Goal: Information Seeking & Learning: Learn about a topic

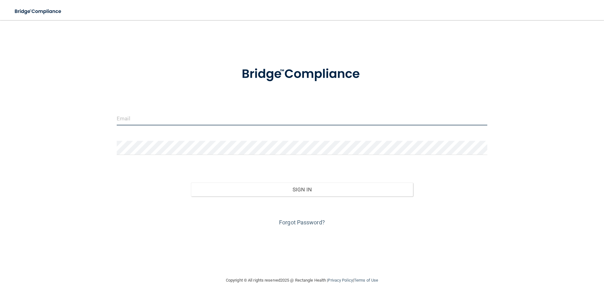
click at [162, 117] on input "email" at bounding box center [302, 118] width 371 height 14
type input "[EMAIL_ADDRESS][DOMAIN_NAME]"
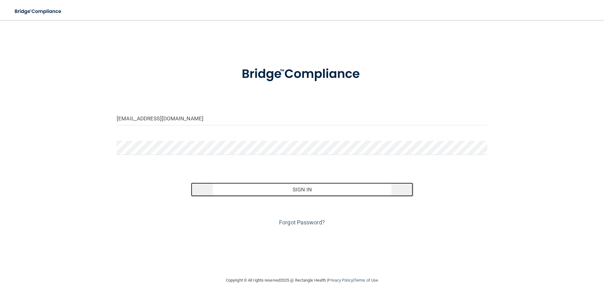
click at [326, 192] on button "Sign In" at bounding box center [302, 190] width 222 height 14
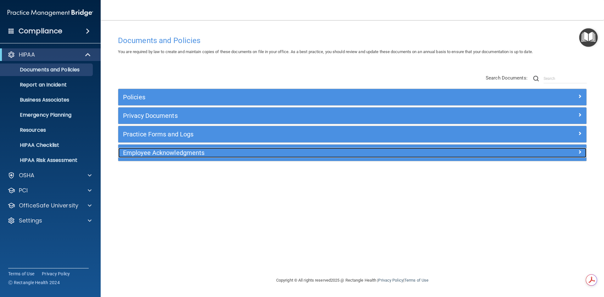
drag, startPoint x: 190, startPoint y: 155, endPoint x: 191, endPoint y: 160, distance: 4.6
click at [189, 156] on h5 "Employee Acknowledgments" at bounding box center [294, 152] width 342 height 7
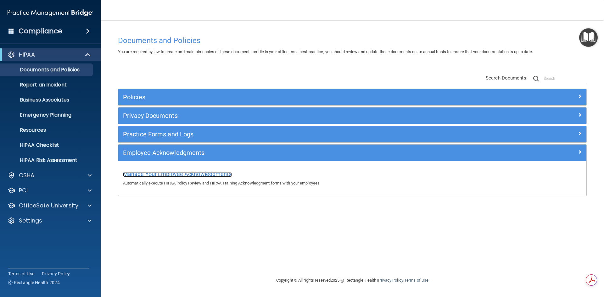
drag, startPoint x: 210, startPoint y: 175, endPoint x: 266, endPoint y: 192, distance: 58.4
click at [210, 176] on span "Manage Your Employee Acknowledgments" at bounding box center [177, 174] width 109 height 7
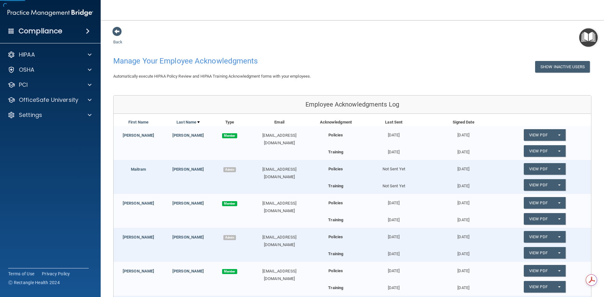
scroll to position [94, 0]
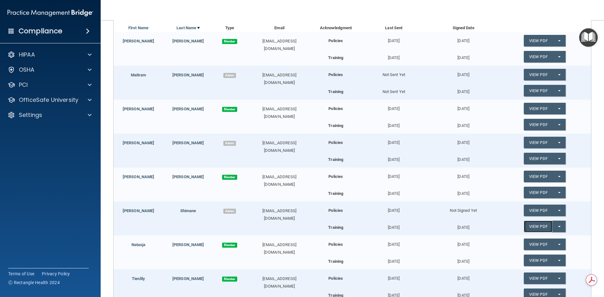
click at [533, 226] on link "View PDF" at bounding box center [538, 227] width 29 height 12
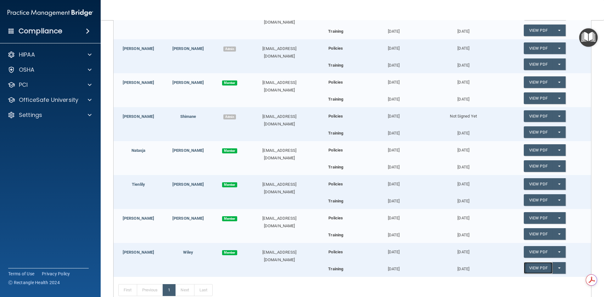
click at [530, 270] on link "View PDF" at bounding box center [538, 268] width 29 height 12
click at [538, 250] on link "View PDF" at bounding box center [538, 252] width 29 height 12
click at [535, 202] on link "View PDF" at bounding box center [538, 200] width 29 height 12
click at [531, 184] on link "View PDF" at bounding box center [538, 184] width 29 height 12
click at [536, 66] on link "View PDF" at bounding box center [538, 65] width 29 height 12
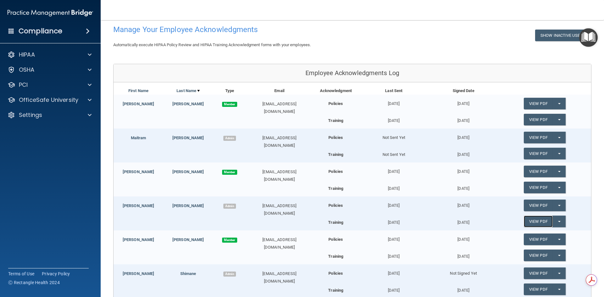
scroll to position [94, 0]
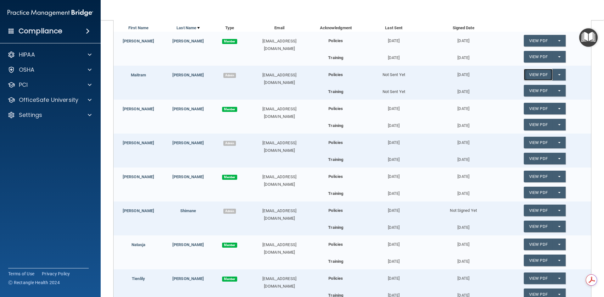
click at [534, 76] on link "View PDF" at bounding box center [538, 75] width 29 height 12
click at [533, 89] on link "View PDF" at bounding box center [538, 91] width 29 height 12
click at [529, 158] on link "View PDF" at bounding box center [538, 159] width 29 height 12
click at [530, 227] on link "View PDF" at bounding box center [538, 227] width 29 height 12
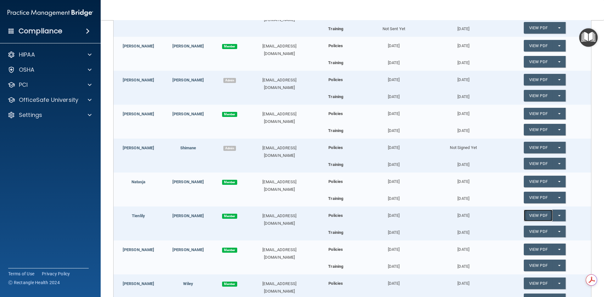
click at [529, 216] on link "View PDF" at bounding box center [538, 216] width 29 height 12
click at [529, 230] on link "View PDF" at bounding box center [538, 232] width 29 height 12
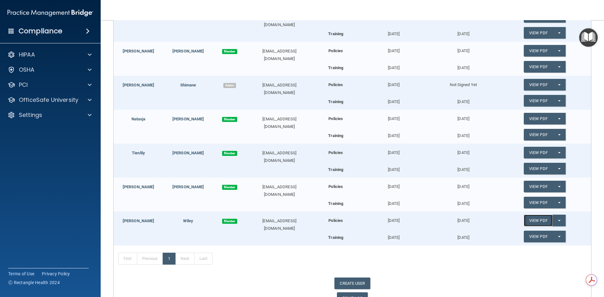
click at [535, 219] on link "View PDF" at bounding box center [538, 221] width 29 height 12
click at [529, 235] on link "View PDF" at bounding box center [538, 237] width 29 height 12
click at [557, 239] on button "Split button!" at bounding box center [559, 237] width 13 height 12
click at [425, 268] on div "First Previous 1 Next Last" at bounding box center [353, 260] width 478 height 29
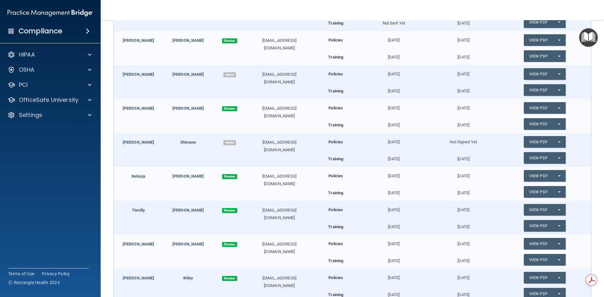
scroll to position [257, 0]
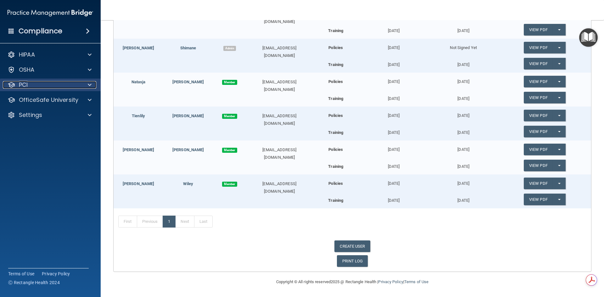
click at [43, 87] on div "PCI" at bounding box center [42, 85] width 78 height 8
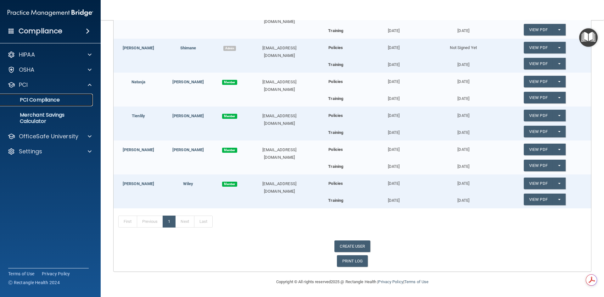
click at [56, 101] on p "PCI Compliance" at bounding box center [47, 100] width 86 height 6
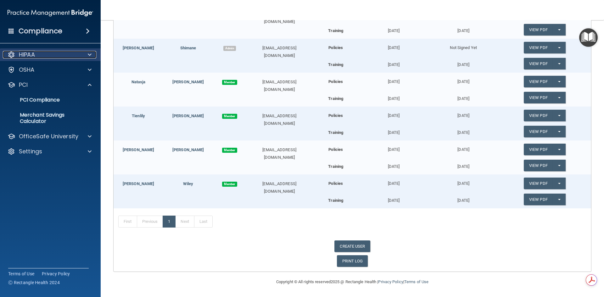
click at [73, 57] on div "HIPAA" at bounding box center [42, 55] width 78 height 8
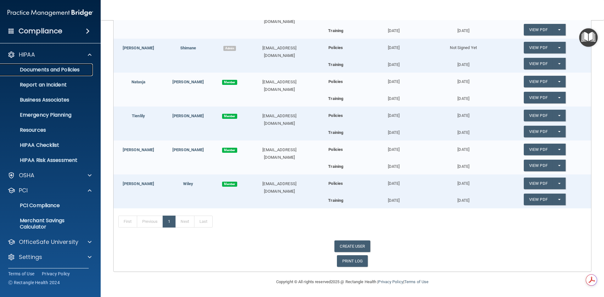
click at [70, 72] on p "Documents and Policies" at bounding box center [47, 70] width 86 height 6
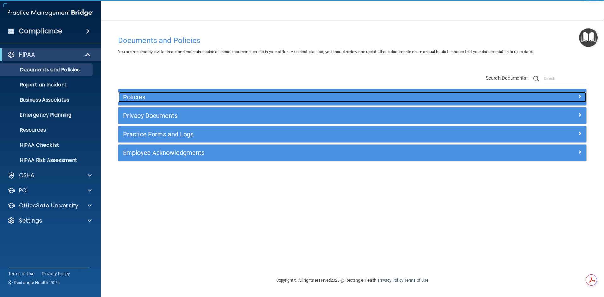
click at [187, 99] on h5 "Policies" at bounding box center [294, 97] width 342 height 7
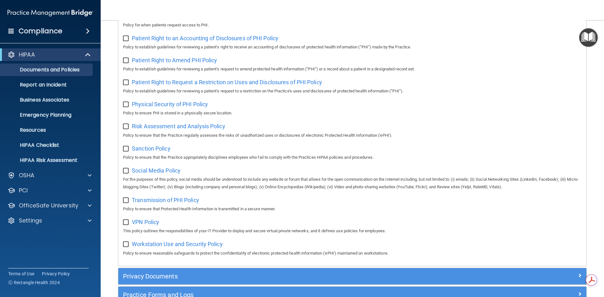
scroll to position [409, 0]
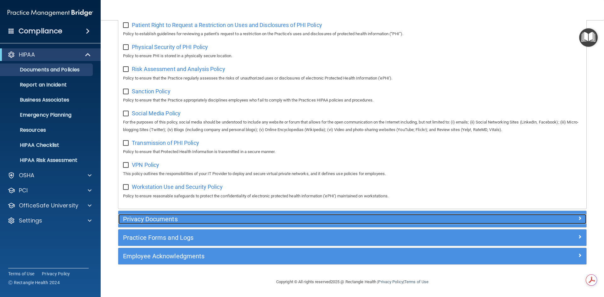
click at [168, 223] on h5 "Privacy Documents" at bounding box center [294, 219] width 342 height 7
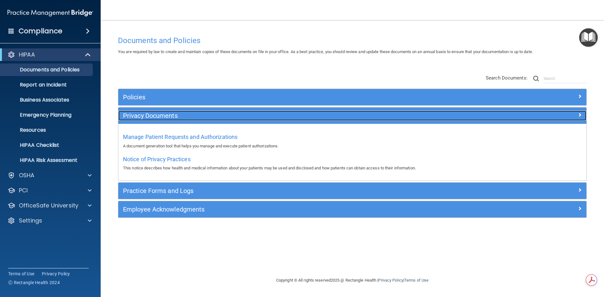
scroll to position [0, 0]
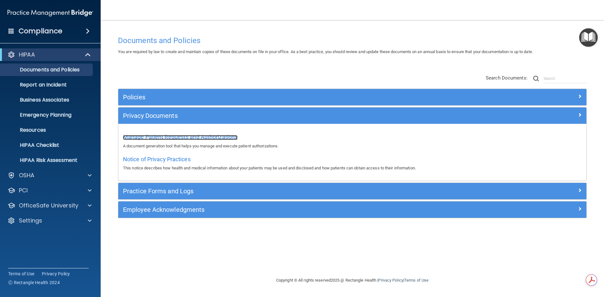
click at [221, 138] on span "Manage Patient Requests and Authorizations" at bounding box center [180, 137] width 115 height 7
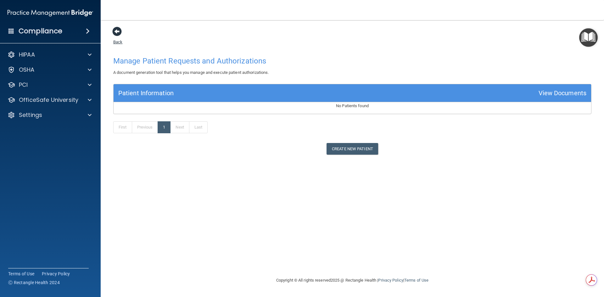
click at [115, 30] on span at bounding box center [116, 31] width 9 height 9
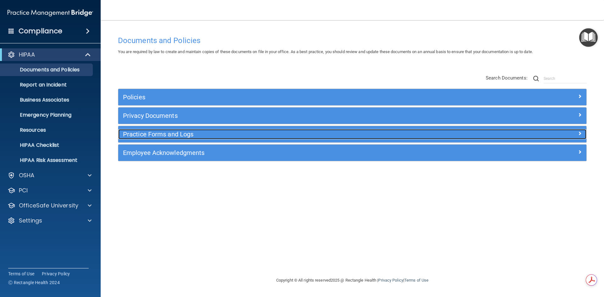
click at [152, 137] on h5 "Practice Forms and Logs" at bounding box center [294, 134] width 342 height 7
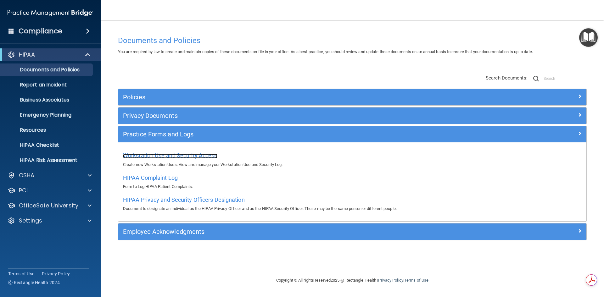
click at [198, 153] on span "Workstation Use and Security Access" at bounding box center [170, 155] width 94 height 7
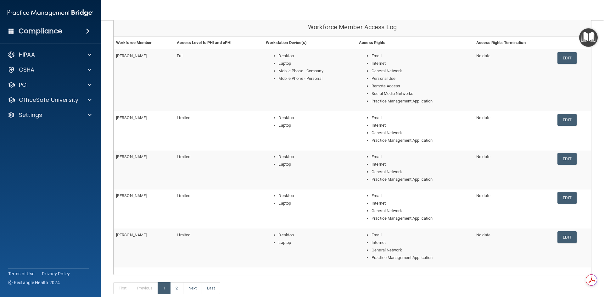
scroll to position [129, 0]
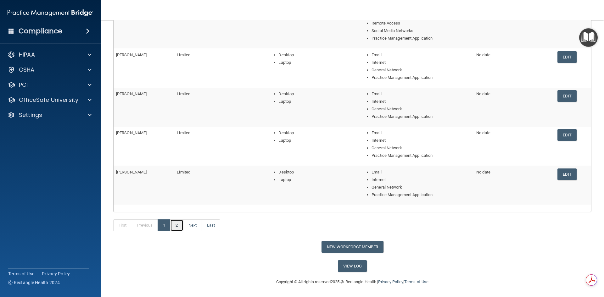
click at [180, 225] on link "2" at bounding box center [176, 226] width 13 height 12
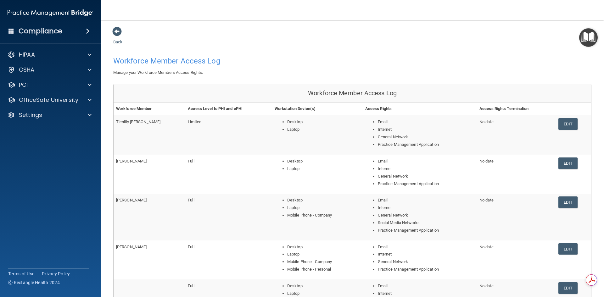
scroll to position [121, 0]
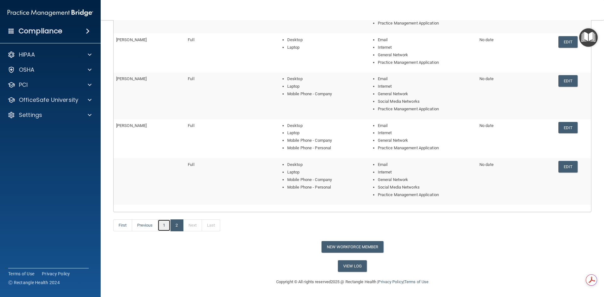
click at [164, 228] on link "1" at bounding box center [164, 226] width 13 height 12
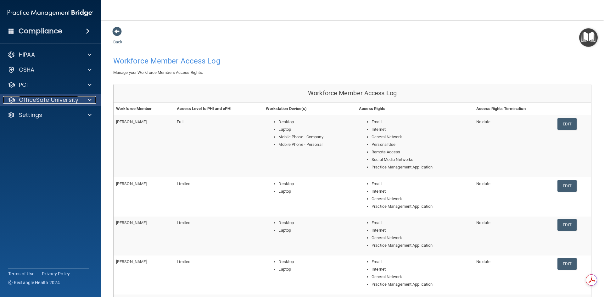
click at [64, 101] on p "OfficeSafe University" at bounding box center [48, 100] width 59 height 8
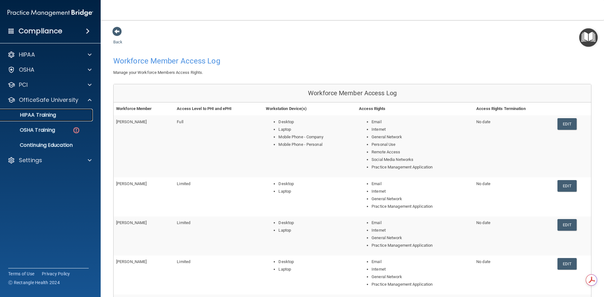
click at [51, 115] on p "HIPAA Training" at bounding box center [30, 115] width 52 height 6
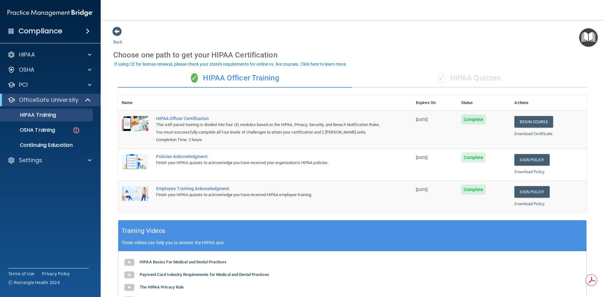
click at [466, 80] on div "✓ HIPAA Quizzes" at bounding box center [469, 78] width 234 height 19
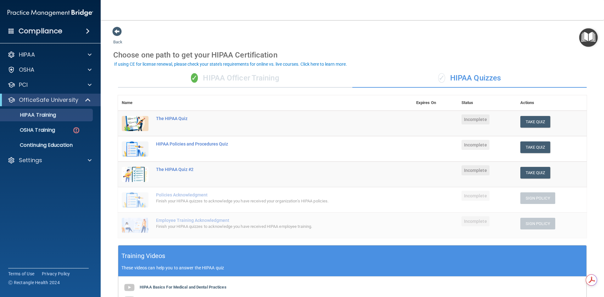
click at [234, 77] on div "✓ HIPAA Officer Training" at bounding box center [235, 78] width 234 height 19
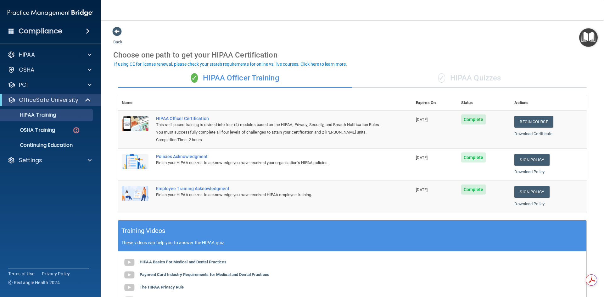
click at [486, 80] on div "✓ HIPAA Quizzes" at bounding box center [469, 78] width 234 height 19
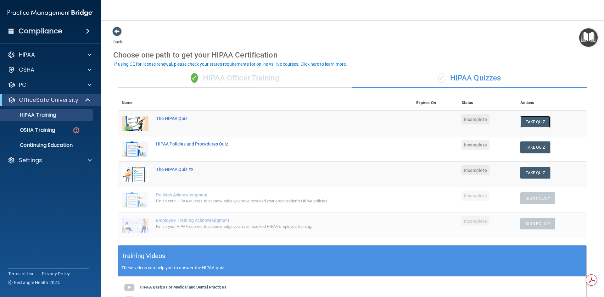
drag, startPoint x: 522, startPoint y: 123, endPoint x: 501, endPoint y: 130, distance: 22.8
click at [522, 123] on button "Take Quiz" at bounding box center [535, 122] width 30 height 12
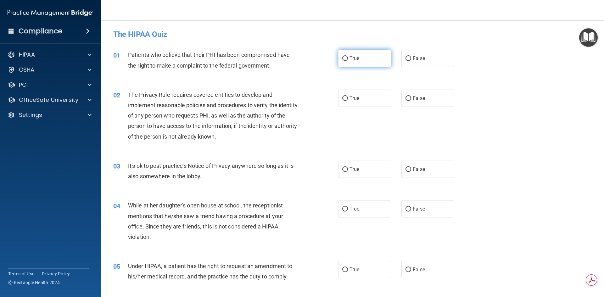
drag, startPoint x: 344, startPoint y: 59, endPoint x: 333, endPoint y: 64, distance: 12.2
click at [344, 59] on input "True" at bounding box center [345, 58] width 6 height 5
radio input "true"
click at [342, 99] on input "True" at bounding box center [345, 98] width 6 height 5
radio input "true"
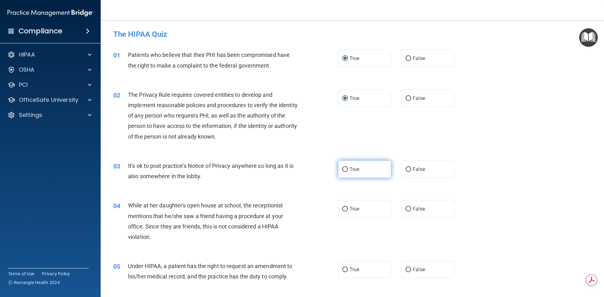
click at [343, 171] on input "True" at bounding box center [345, 169] width 6 height 5
radio input "true"
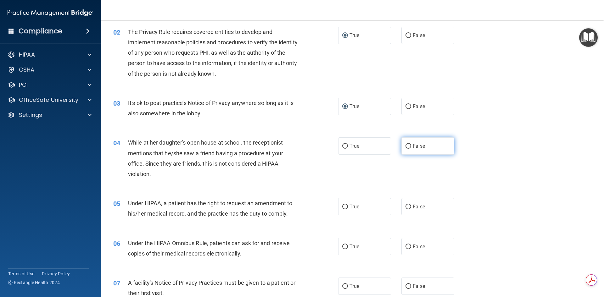
click at [407, 148] on input "False" at bounding box center [409, 146] width 6 height 5
radio input "true"
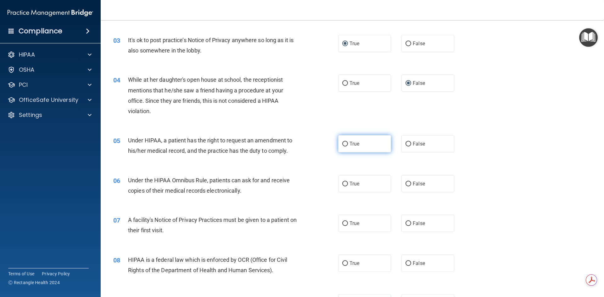
click at [342, 143] on input "True" at bounding box center [345, 144] width 6 height 5
radio input "true"
click at [345, 183] on input "True" at bounding box center [345, 184] width 6 height 5
radio input "true"
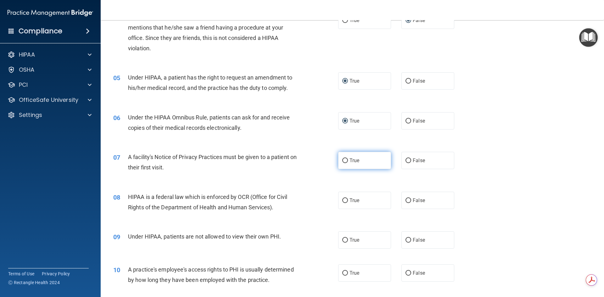
click at [342, 161] on input "True" at bounding box center [345, 161] width 6 height 5
radio input "true"
drag, startPoint x: 128, startPoint y: 194, endPoint x: 143, endPoint y: 198, distance: 15.5
click at [143, 198] on div "08 HIPAA is a federal law which is enforced by OCR (Office for Civil Rights of …" at bounding box center [226, 204] width 244 height 24
copy div "HIPAA"
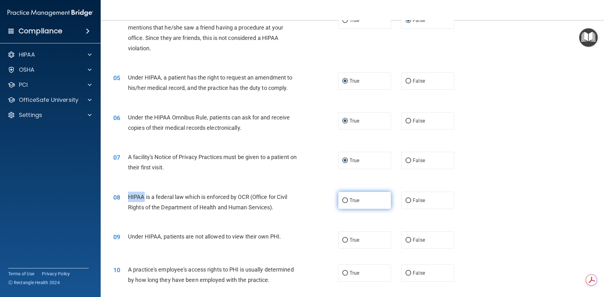
drag, startPoint x: 344, startPoint y: 201, endPoint x: 308, endPoint y: 206, distance: 35.8
click at [344, 202] on input "True" at bounding box center [345, 201] width 6 height 5
radio input "true"
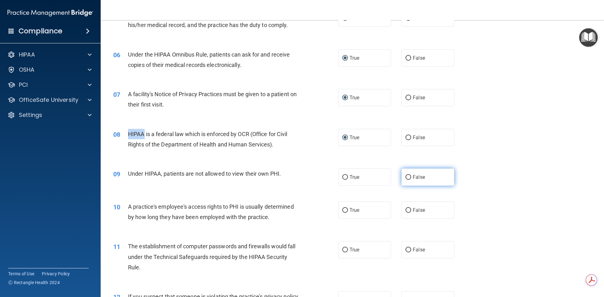
click at [406, 179] on input "False" at bounding box center [409, 177] width 6 height 5
radio input "true"
click at [406, 210] on input "False" at bounding box center [409, 210] width 6 height 5
radio input "true"
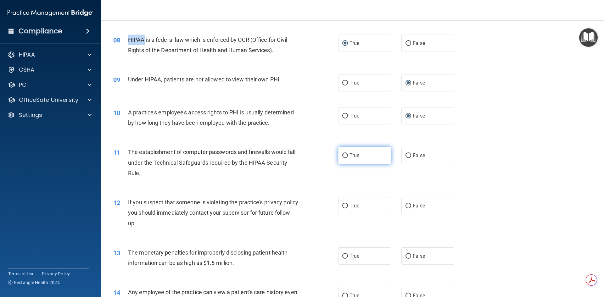
click at [343, 155] on input "True" at bounding box center [345, 156] width 6 height 5
radio input "true"
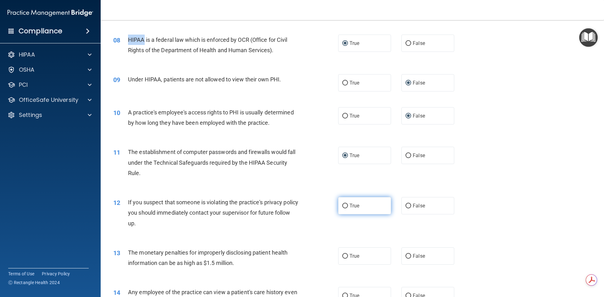
click at [342, 207] on input "True" at bounding box center [345, 206] width 6 height 5
radio input "true"
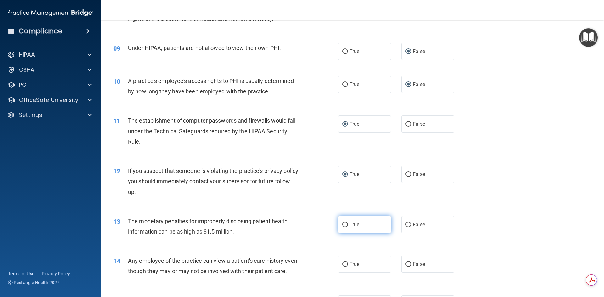
click at [343, 226] on input "True" at bounding box center [345, 225] width 6 height 5
radio input "true"
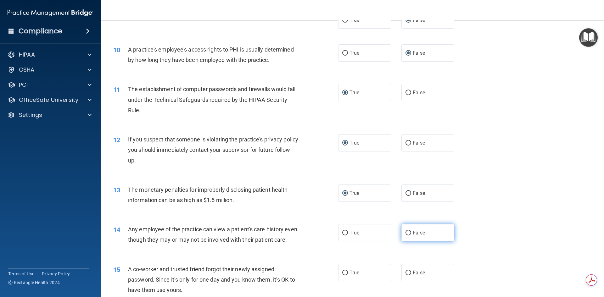
click at [407, 233] on input "False" at bounding box center [409, 233] width 6 height 5
radio input "true"
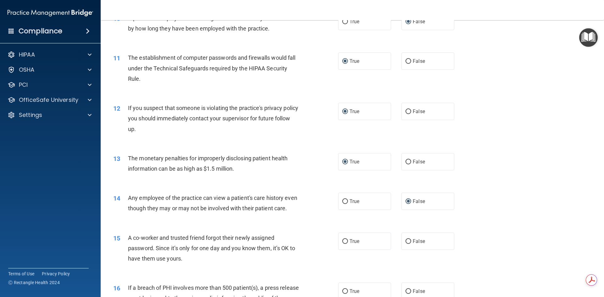
scroll to position [472, 0]
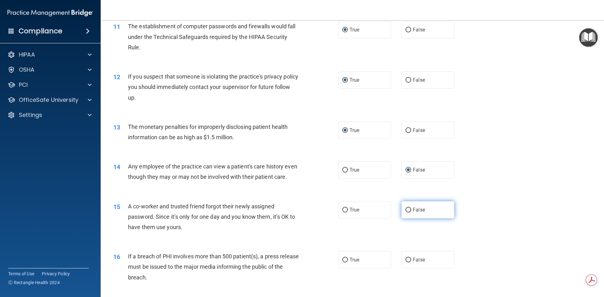
click at [408, 208] on input "False" at bounding box center [409, 210] width 6 height 5
radio input "true"
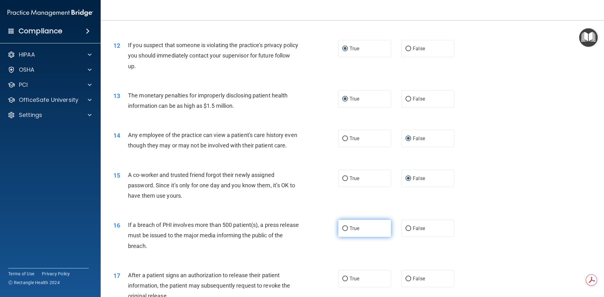
drag, startPoint x: 344, startPoint y: 230, endPoint x: 341, endPoint y: 232, distance: 3.6
click at [343, 231] on input "True" at bounding box center [345, 229] width 6 height 5
radio input "true"
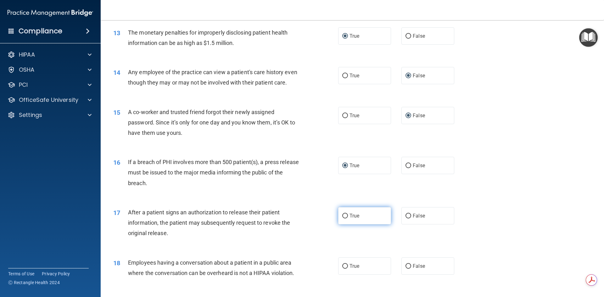
click at [342, 216] on input "True" at bounding box center [345, 216] width 6 height 5
radio input "true"
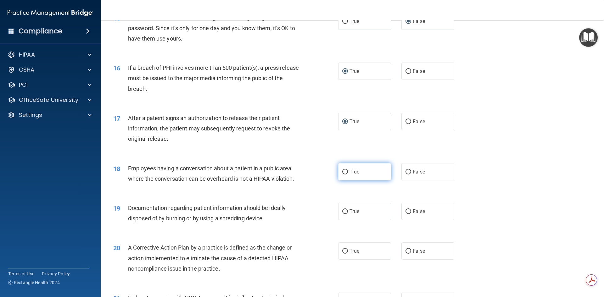
click at [345, 172] on input "True" at bounding box center [345, 172] width 6 height 5
radio input "true"
click at [344, 212] on input "True" at bounding box center [345, 212] width 6 height 5
radio input "true"
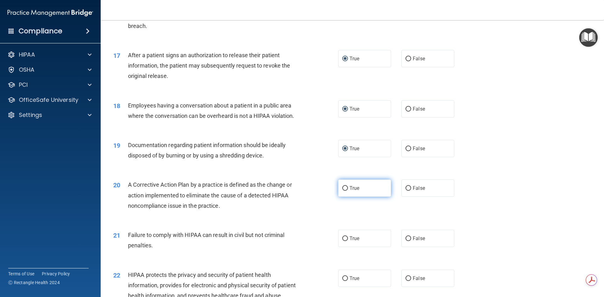
drag, startPoint x: 345, startPoint y: 188, endPoint x: 342, endPoint y: 190, distance: 3.7
click at [344, 189] on input "True" at bounding box center [345, 188] width 6 height 5
radio input "true"
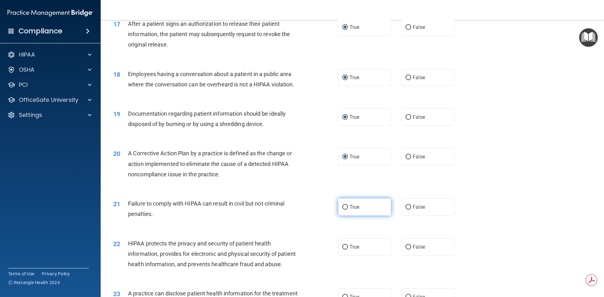
drag, startPoint x: 345, startPoint y: 207, endPoint x: 335, endPoint y: 210, distance: 10.3
click at [345, 208] on input "True" at bounding box center [345, 207] width 6 height 5
radio input "true"
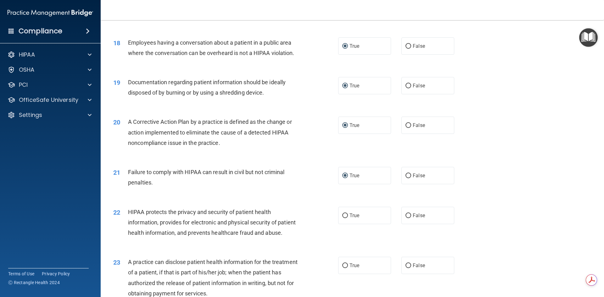
drag, startPoint x: 343, startPoint y: 217, endPoint x: 324, endPoint y: 222, distance: 18.9
click at [342, 217] on input "True" at bounding box center [345, 216] width 6 height 5
radio input "true"
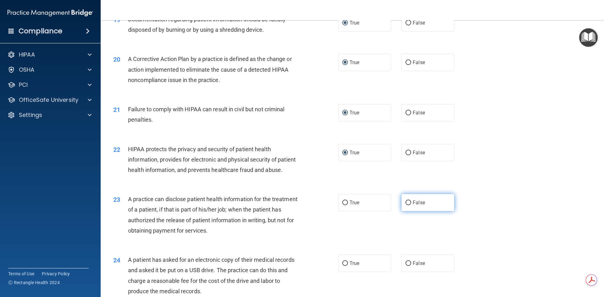
click at [406, 202] on input "False" at bounding box center [409, 203] width 6 height 5
radio input "true"
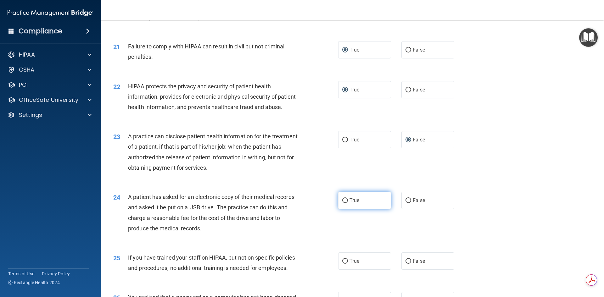
click at [343, 201] on input "True" at bounding box center [345, 201] width 6 height 5
radio input "true"
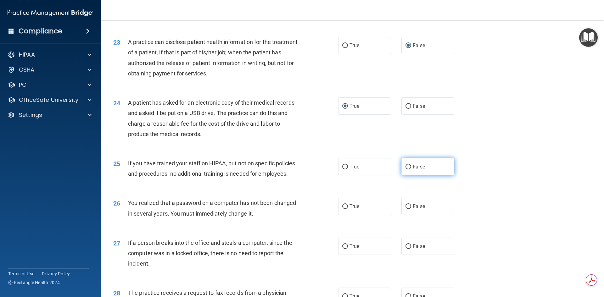
click at [406, 167] on input "False" at bounding box center [409, 167] width 6 height 5
radio input "true"
drag, startPoint x: 343, startPoint y: 207, endPoint x: 323, endPoint y: 210, distance: 20.0
click at [342, 207] on input "True" at bounding box center [345, 207] width 6 height 5
radio input "true"
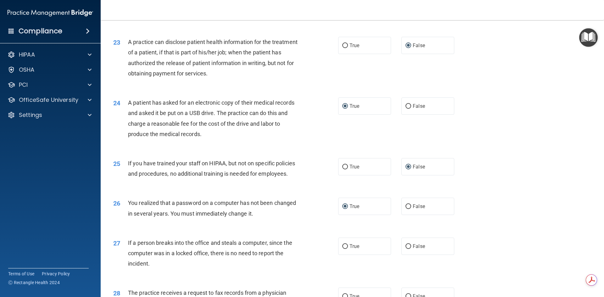
scroll to position [1038, 0]
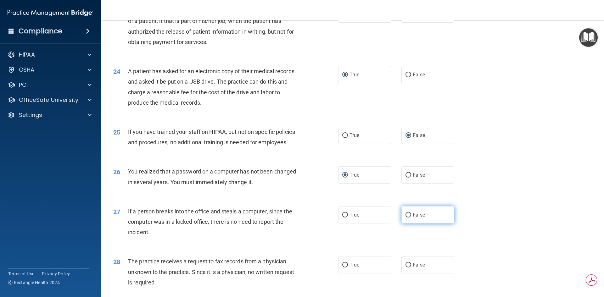
drag, startPoint x: 407, startPoint y: 216, endPoint x: 403, endPoint y: 217, distance: 4.5
click at [407, 216] on input "False" at bounding box center [409, 215] width 6 height 5
radio input "true"
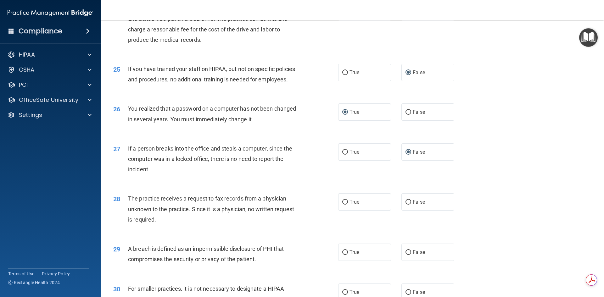
drag, startPoint x: 342, startPoint y: 204, endPoint x: 328, endPoint y: 210, distance: 15.7
click at [342, 204] on input "True" at bounding box center [345, 202] width 6 height 5
radio input "true"
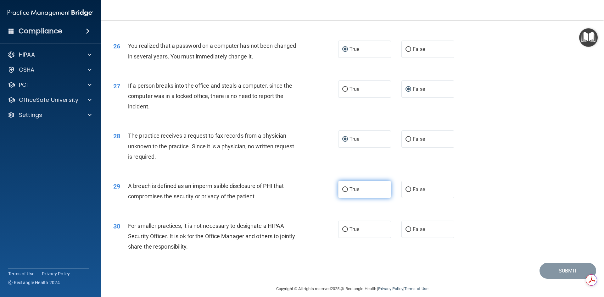
drag, startPoint x: 341, startPoint y: 191, endPoint x: 319, endPoint y: 194, distance: 22.5
click at [342, 191] on input "True" at bounding box center [345, 190] width 6 height 5
radio input "true"
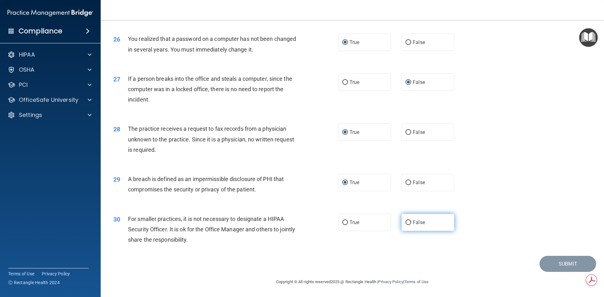
click at [406, 221] on input "False" at bounding box center [409, 223] width 6 height 5
radio input "true"
click at [555, 262] on button "Submit" at bounding box center [568, 264] width 57 height 16
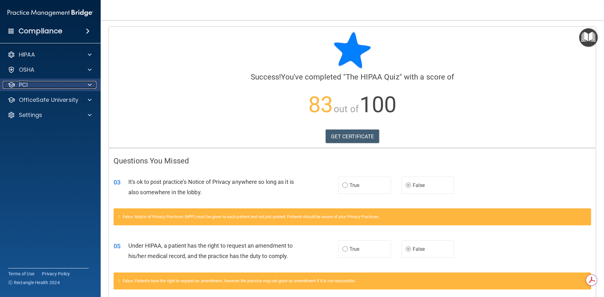
click at [33, 85] on div "PCI" at bounding box center [42, 85] width 78 height 8
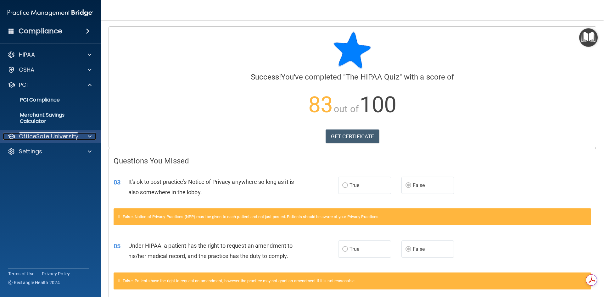
click at [45, 135] on p "OfficeSafe University" at bounding box center [48, 137] width 59 height 8
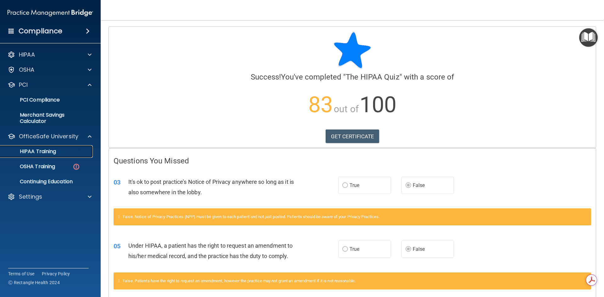
click at [42, 152] on p "HIPAA Training" at bounding box center [30, 152] width 52 height 6
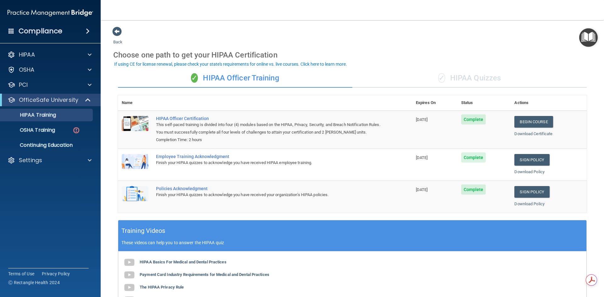
drag, startPoint x: 491, startPoint y: 79, endPoint x: 492, endPoint y: 83, distance: 4.4
click at [491, 80] on div "✓ HIPAA Quizzes" at bounding box center [469, 78] width 234 height 19
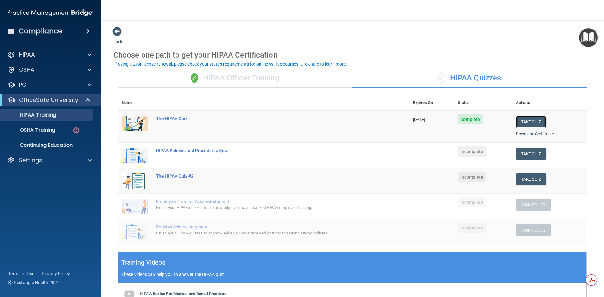
click at [530, 123] on button "Take Quiz" at bounding box center [531, 122] width 30 height 12
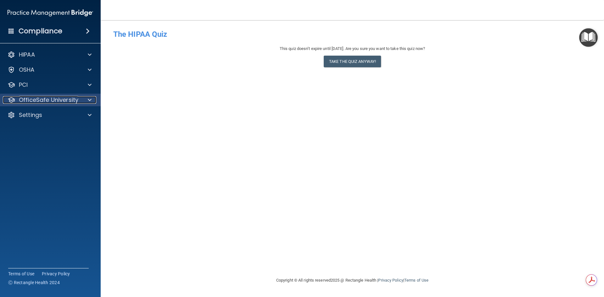
drag, startPoint x: 45, startPoint y: 101, endPoint x: 42, endPoint y: 104, distance: 3.8
click at [45, 101] on p "OfficeSafe University" at bounding box center [48, 100] width 59 height 8
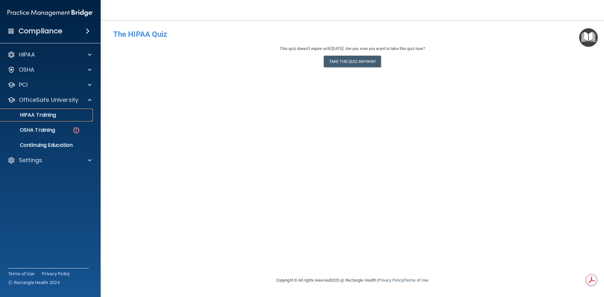
click at [41, 116] on p "HIPAA Training" at bounding box center [30, 115] width 52 height 6
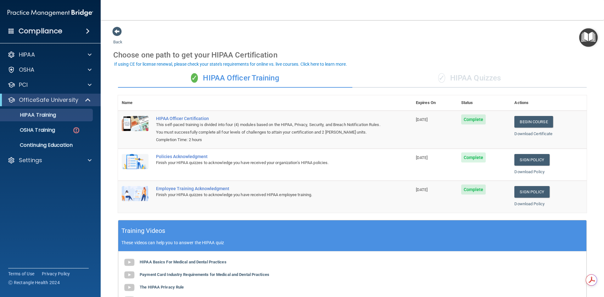
click at [490, 80] on div "✓ HIPAA Quizzes" at bounding box center [469, 78] width 234 height 19
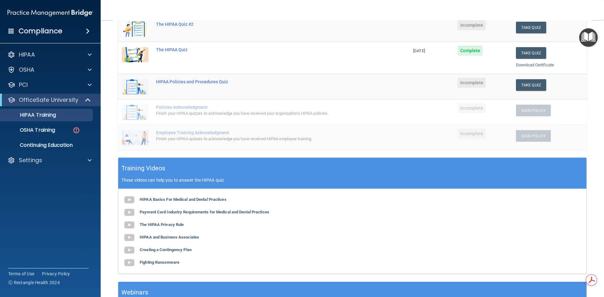
scroll to position [150, 0]
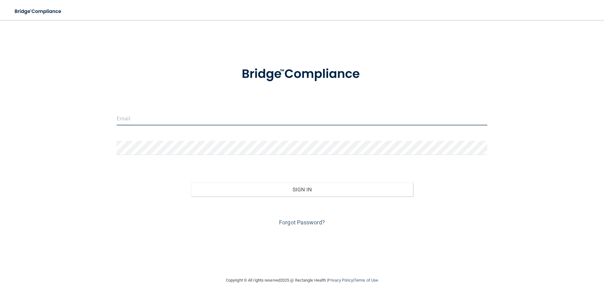
drag, startPoint x: 256, startPoint y: 119, endPoint x: 254, endPoint y: 116, distance: 3.8
click at [256, 119] on input "email" at bounding box center [302, 118] width 371 height 14
type input "[EMAIL_ADDRESS][DOMAIN_NAME]"
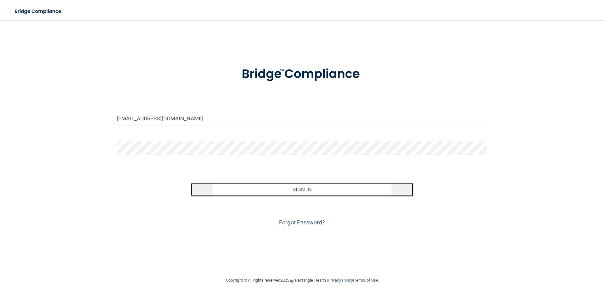
click at [297, 191] on button "Sign In" at bounding box center [302, 190] width 222 height 14
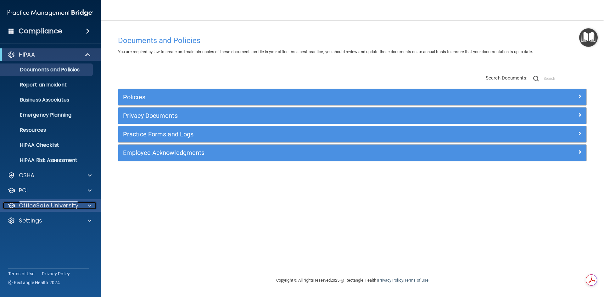
click at [52, 205] on p "OfficeSafe University" at bounding box center [48, 206] width 59 height 8
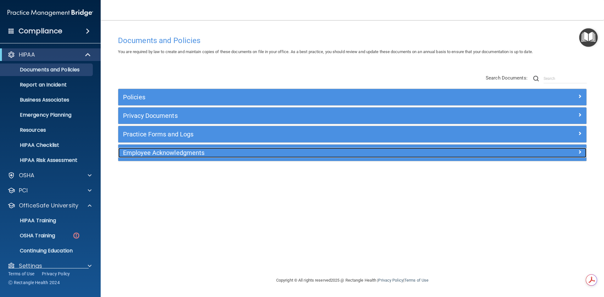
click at [193, 153] on h5 "Employee Acknowledgments" at bounding box center [294, 152] width 342 height 7
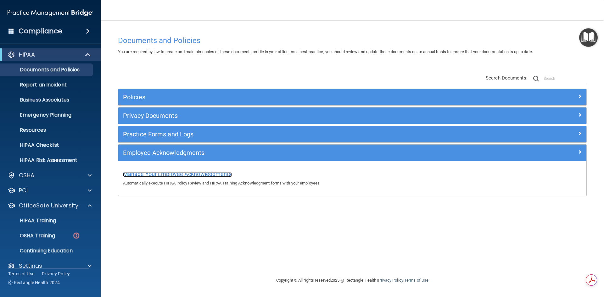
click at [188, 176] on span "Manage Your Employee Acknowledgments" at bounding box center [177, 174] width 109 height 7
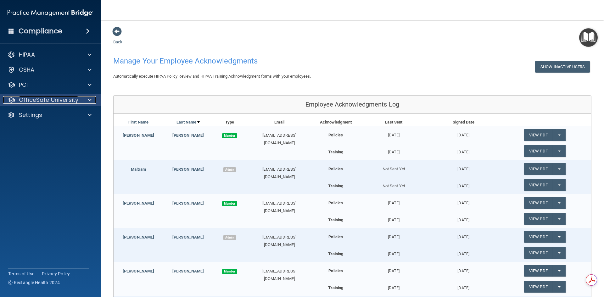
click at [42, 102] on p "OfficeSafe University" at bounding box center [48, 100] width 59 height 8
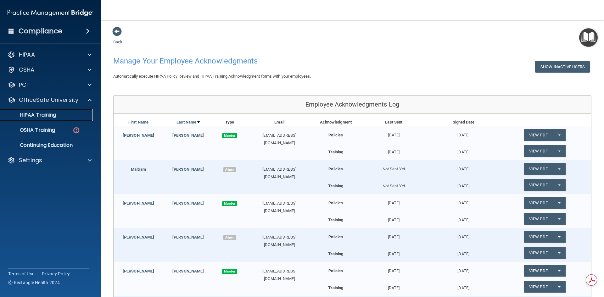
click at [48, 116] on p "HIPAA Training" at bounding box center [30, 115] width 52 height 6
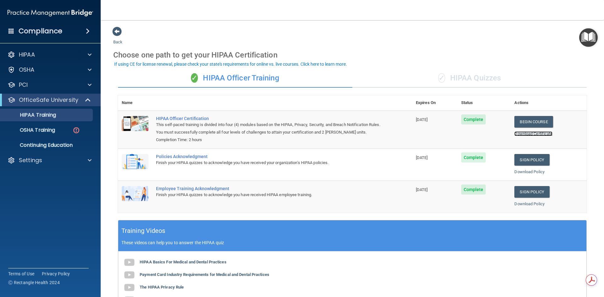
click at [529, 135] on link "Download Certificate" at bounding box center [533, 134] width 38 height 5
click at [476, 77] on div "✓ HIPAA Quizzes" at bounding box center [469, 78] width 234 height 19
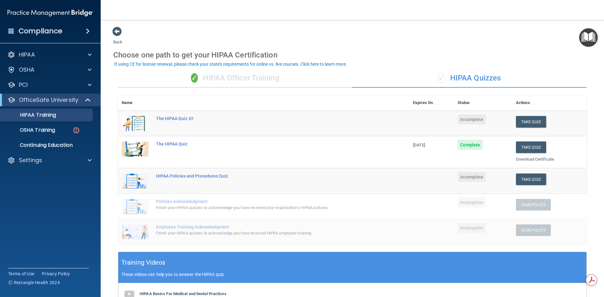
click at [216, 79] on div "✓ HIPAA Officer Training" at bounding box center [235, 78] width 234 height 19
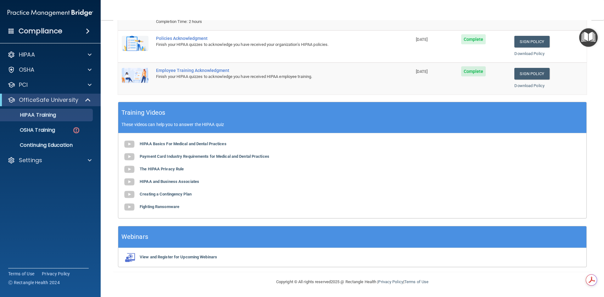
scroll to position [24, 0]
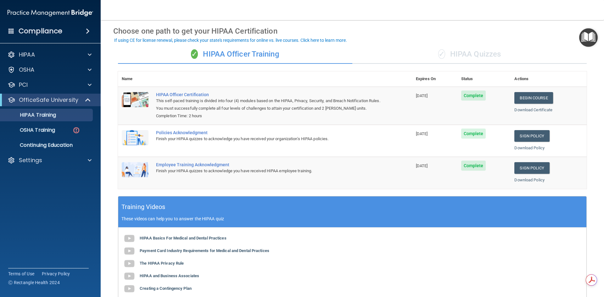
drag, startPoint x: 465, startPoint y: 54, endPoint x: 455, endPoint y: 65, distance: 15.2
click at [465, 54] on div "✓ HIPAA Quizzes" at bounding box center [469, 54] width 234 height 19
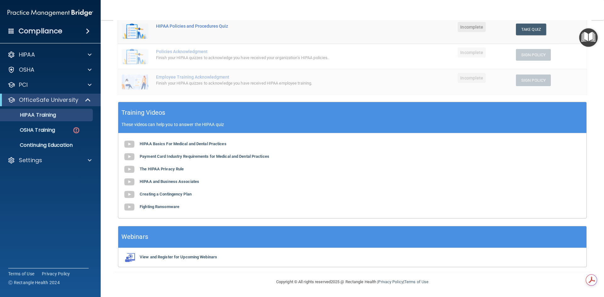
scroll to position [0, 0]
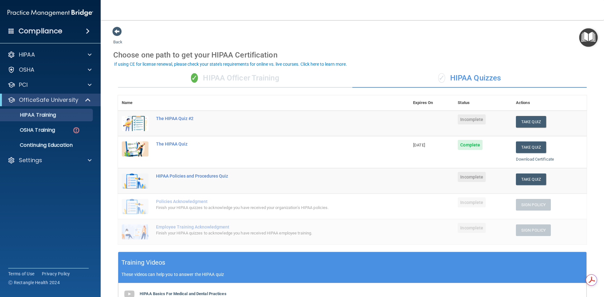
click at [250, 81] on div "✓ HIPAA Officer Training" at bounding box center [235, 78] width 234 height 19
